Goal: Task Accomplishment & Management: Manage account settings

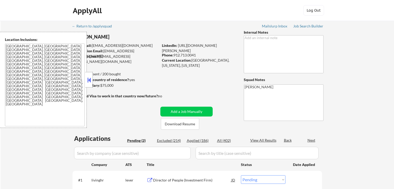
select select ""pending""
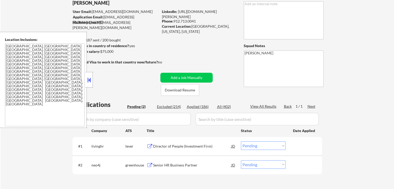
scroll to position [52, 0]
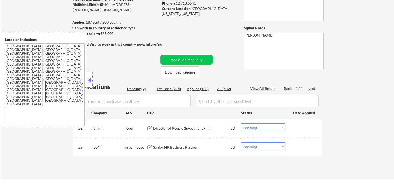
drag, startPoint x: 87, startPoint y: 79, endPoint x: 185, endPoint y: 111, distance: 103.3
click at [87, 79] on button at bounding box center [89, 80] width 6 height 8
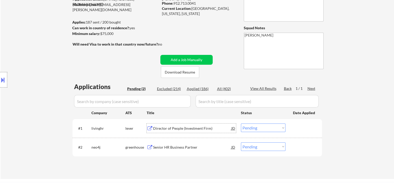
click at [179, 129] on div "Director of People (Investment Firm)" at bounding box center [192, 128] width 78 height 5
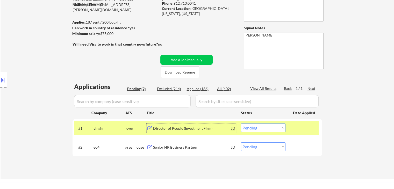
click at [180, 144] on div "Senior HR Business Partner" at bounding box center [192, 146] width 78 height 9
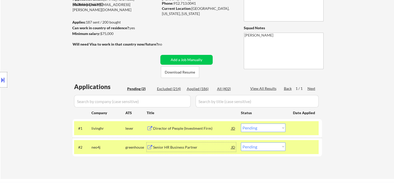
click at [274, 146] on select "Choose an option... Pending Applied Excluded (Questions) Excluded (Expired) Exc…" at bounding box center [263, 146] width 45 height 9
select select ""applied""
click at [241, 142] on select "Choose an option... Pending Applied Excluded (Questions) Excluded (Expired) Exc…" at bounding box center [263, 146] width 45 height 9
click at [330, 94] on div "← Return to /applysquad Mailslurp Inbox Job Search Builder [PERSON_NAME] User E…" at bounding box center [197, 74] width 393 height 210
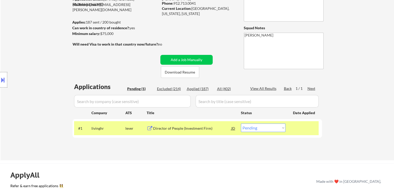
click at [337, 90] on div "← Return to /applysquad Mailslurp Inbox Job Search Builder [PERSON_NAME] User E…" at bounding box center [197, 64] width 393 height 191
click at [338, 88] on div "← Return to /applysquad Mailslurp Inbox Job Search Builder [PERSON_NAME] User E…" at bounding box center [197, 64] width 393 height 191
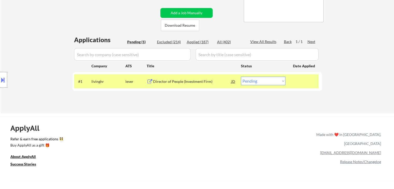
scroll to position [104, 0]
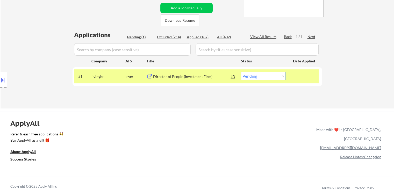
click at [195, 36] on div "Applied (187)" at bounding box center [200, 36] width 26 height 5
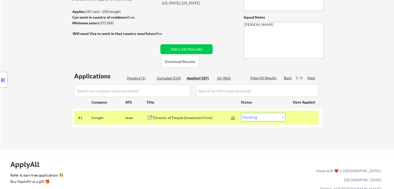
scroll to position [78, 0]
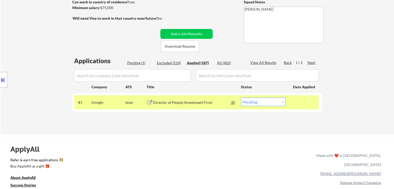
select select ""applied""
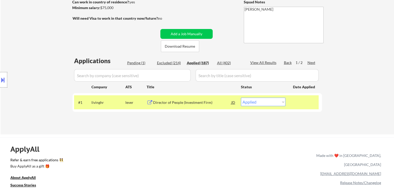
select select ""applied""
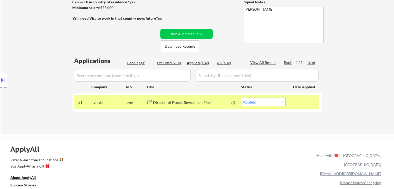
select select ""applied""
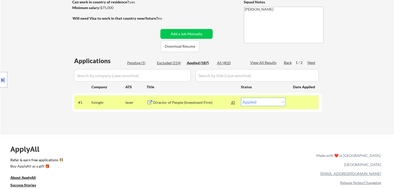
select select ""applied""
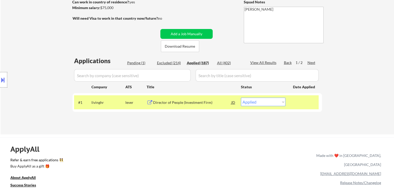
select select ""applied""
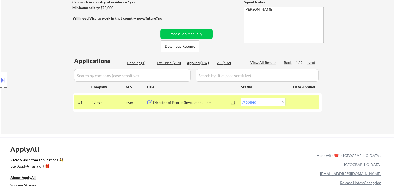
select select ""applied""
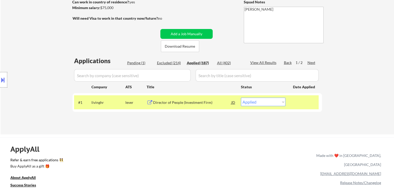
select select ""applied""
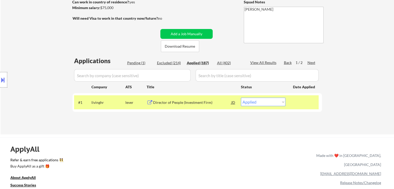
select select ""applied""
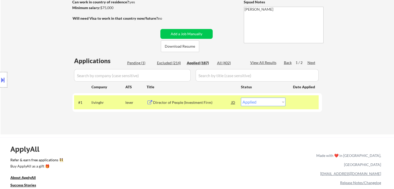
select select ""applied""
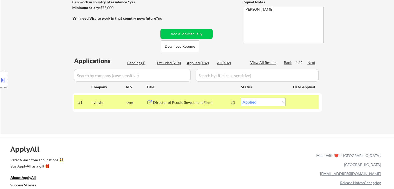
select select ""applied""
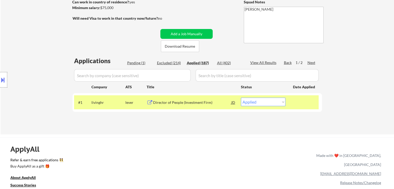
select select ""applied""
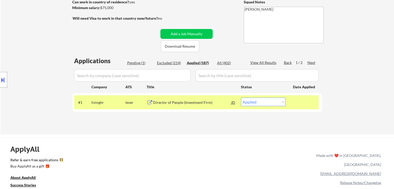
select select ""applied""
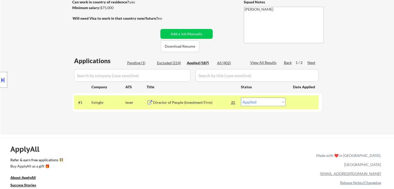
select select ""applied""
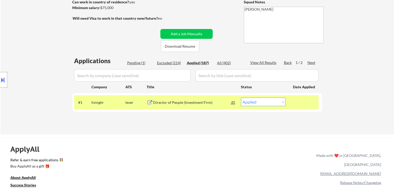
select select ""applied""
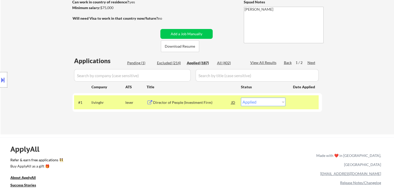
select select ""applied""
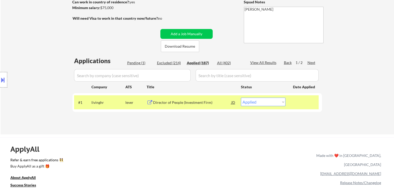
select select ""applied""
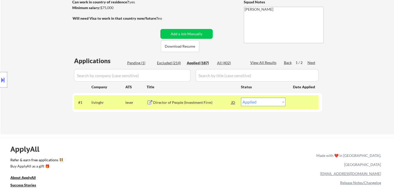
select select ""applied""
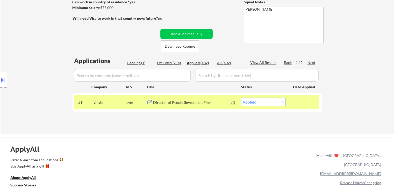
select select ""applied""
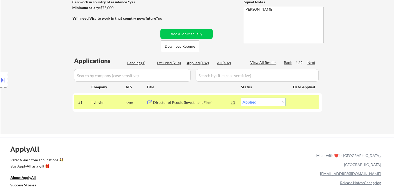
select select ""applied""
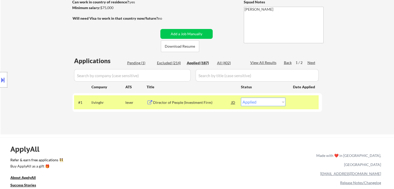
select select ""applied""
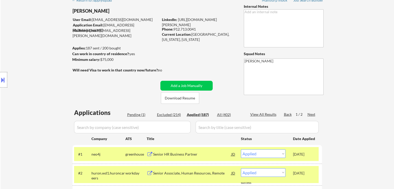
scroll to position [0, 0]
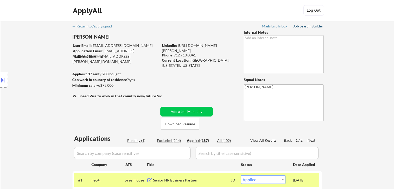
click at [304, 26] on div "Job Search Builder" at bounding box center [308, 26] width 30 height 4
click at [25, 99] on div "Location Inclusions: [GEOGRAPHIC_DATA], [GEOGRAPHIC_DATA] [GEOGRAPHIC_DATA], [G…" at bounding box center [46, 80] width 93 height 96
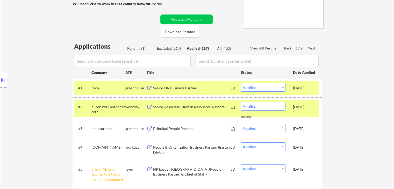
scroll to position [104, 0]
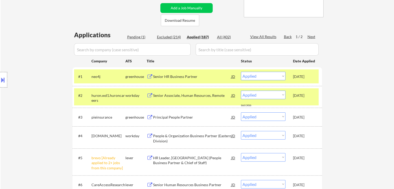
click at [136, 38] on div "Pending (1)" at bounding box center [140, 36] width 26 height 5
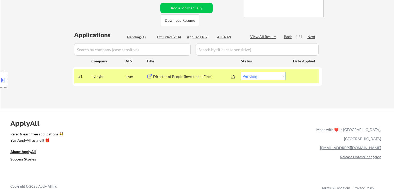
click at [246, 76] on select "Choose an option... Pending Applied Excluded (Questions) Excluded (Expired) Exc…" at bounding box center [263, 76] width 45 height 9
select select ""applied""
click at [241, 72] on select "Choose an option... Pending Applied Excluded (Questions) Excluded (Expired) Exc…" at bounding box center [263, 76] width 45 height 9
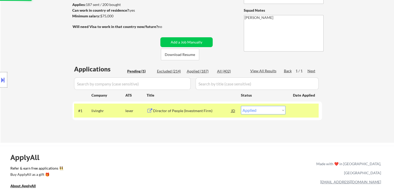
scroll to position [52, 0]
